Goal: Find specific page/section

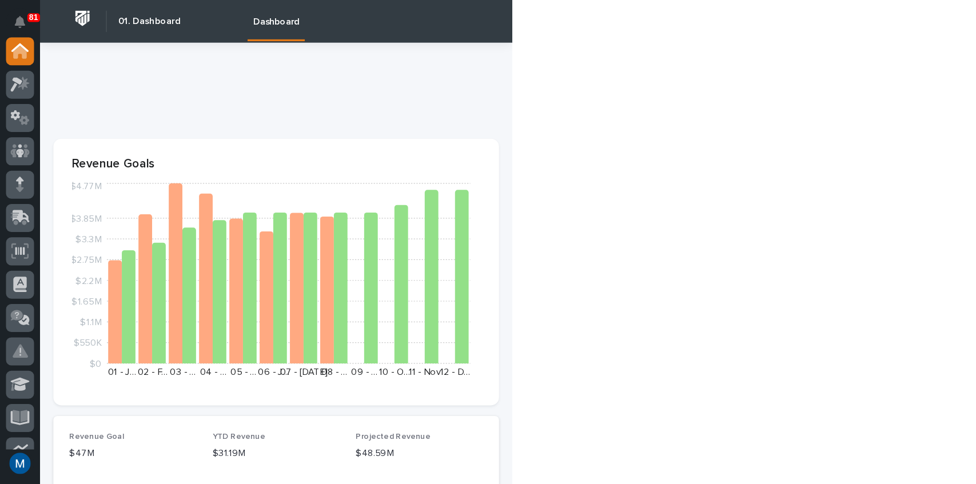
scroll to position [38, 0]
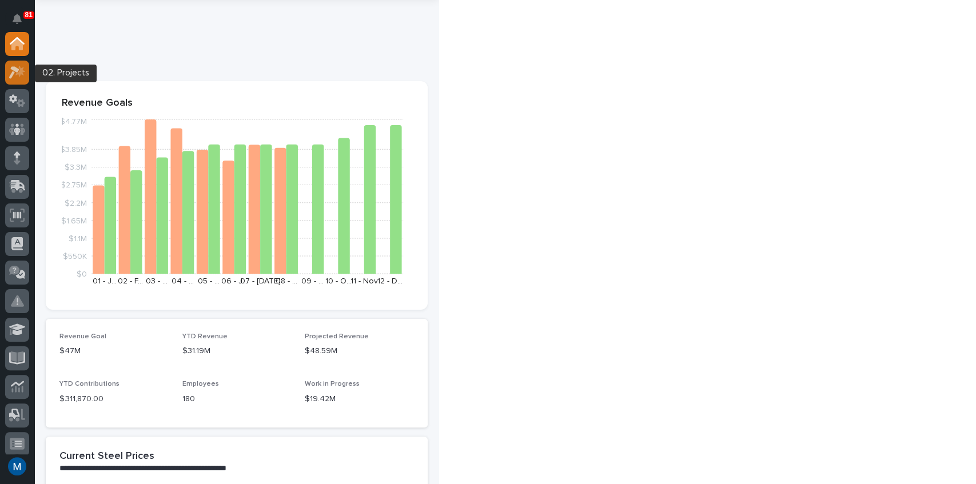
click at [21, 71] on icon at bounding box center [20, 70] width 10 height 11
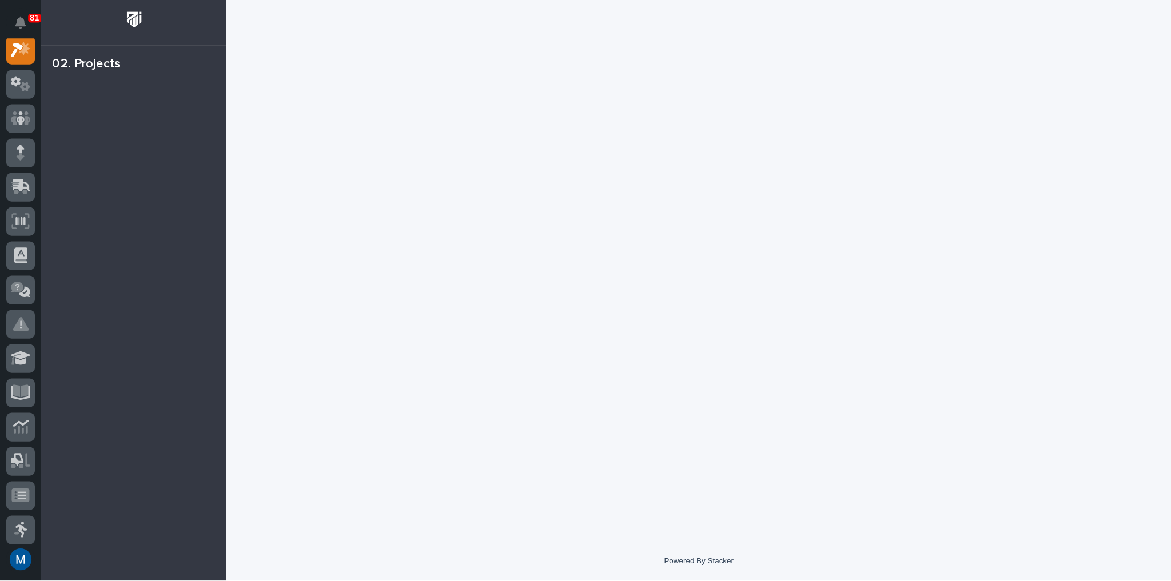
scroll to position [29, 0]
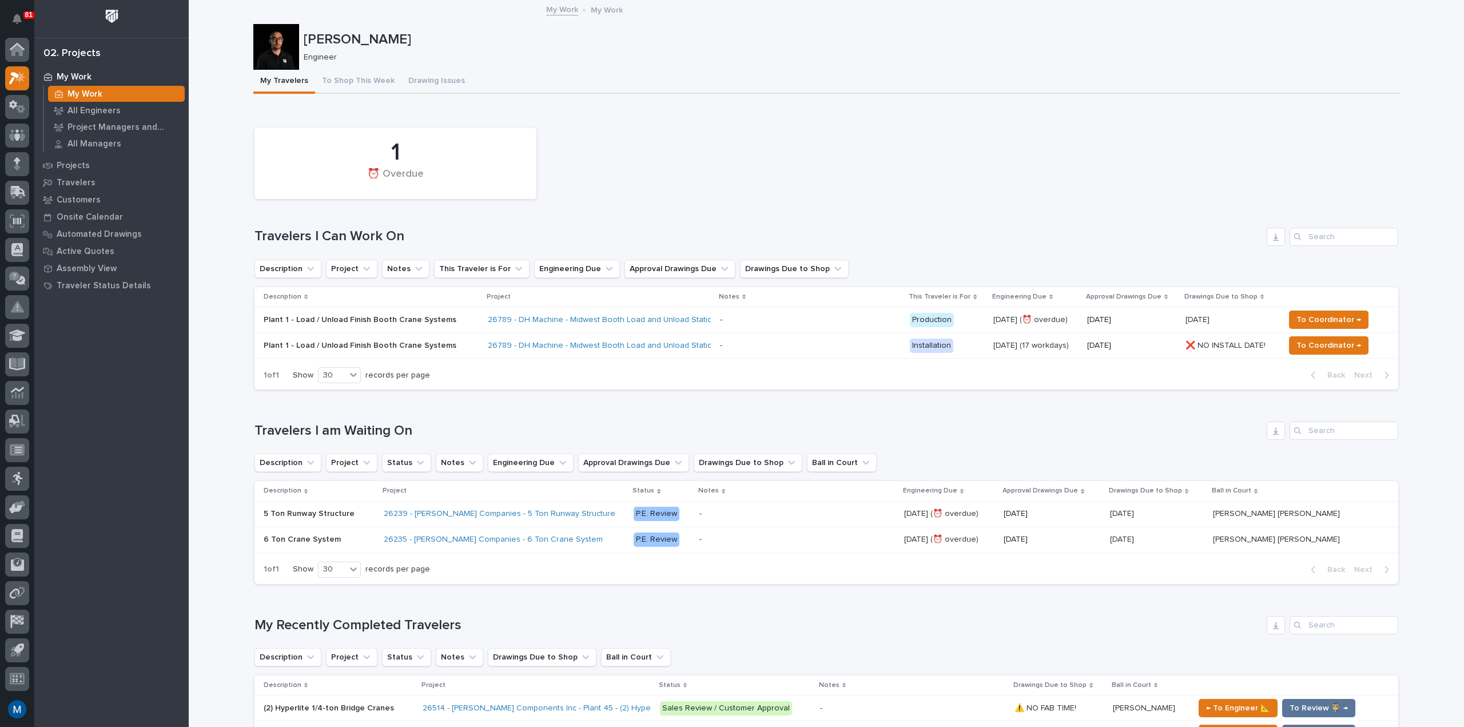
click at [365, 146] on div "1 ⏰ Overdue" at bounding box center [826, 163] width 1155 height 83
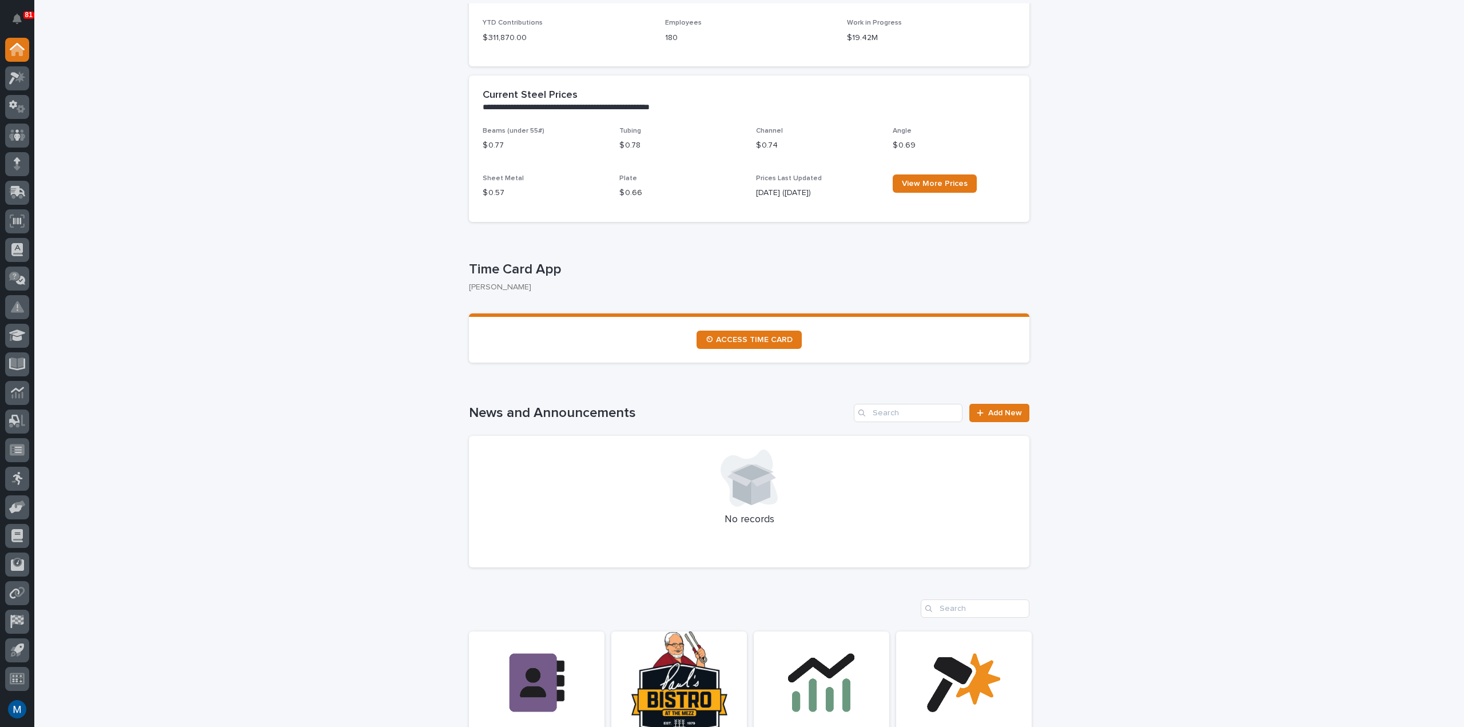
scroll to position [457, 0]
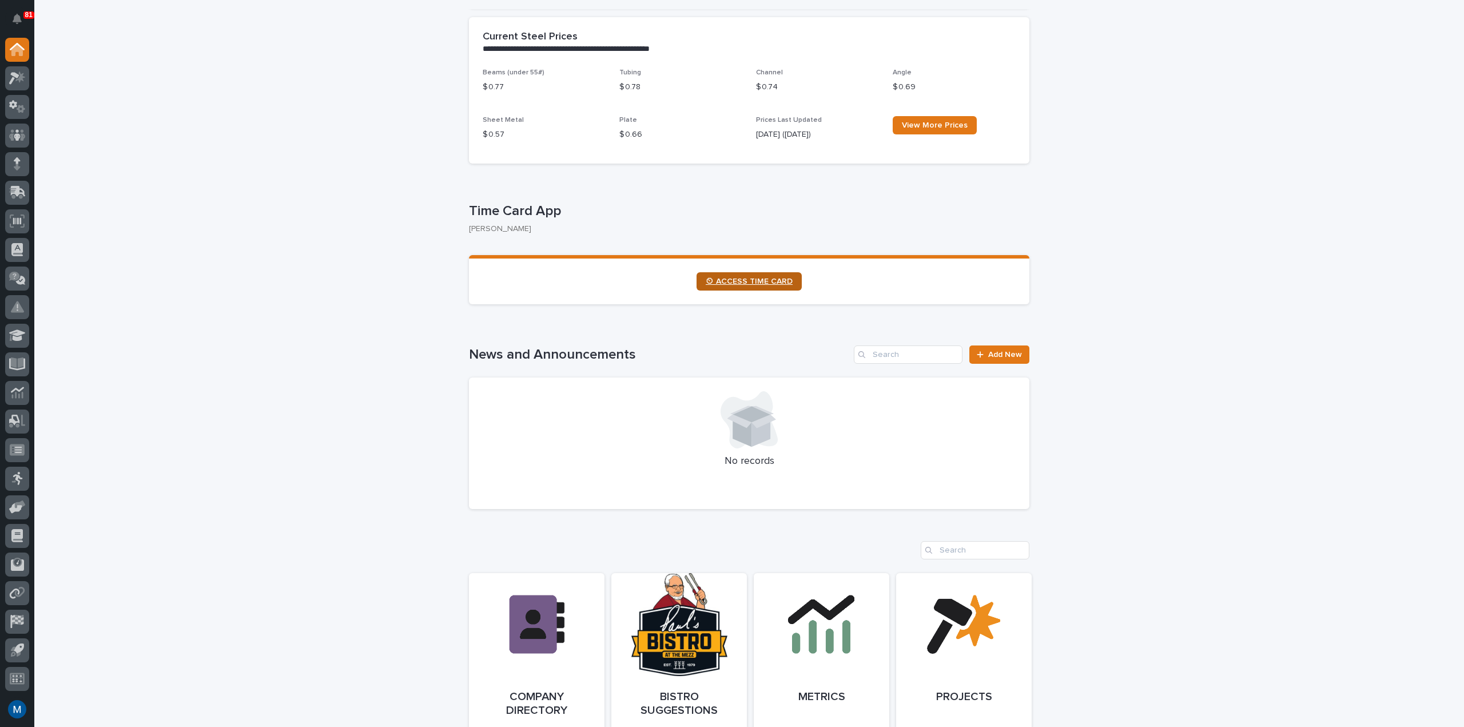
click at [765, 288] on link "⏲ ACCESS TIME CARD" at bounding box center [748, 281] width 105 height 18
